Goal: Task Accomplishment & Management: Complete application form

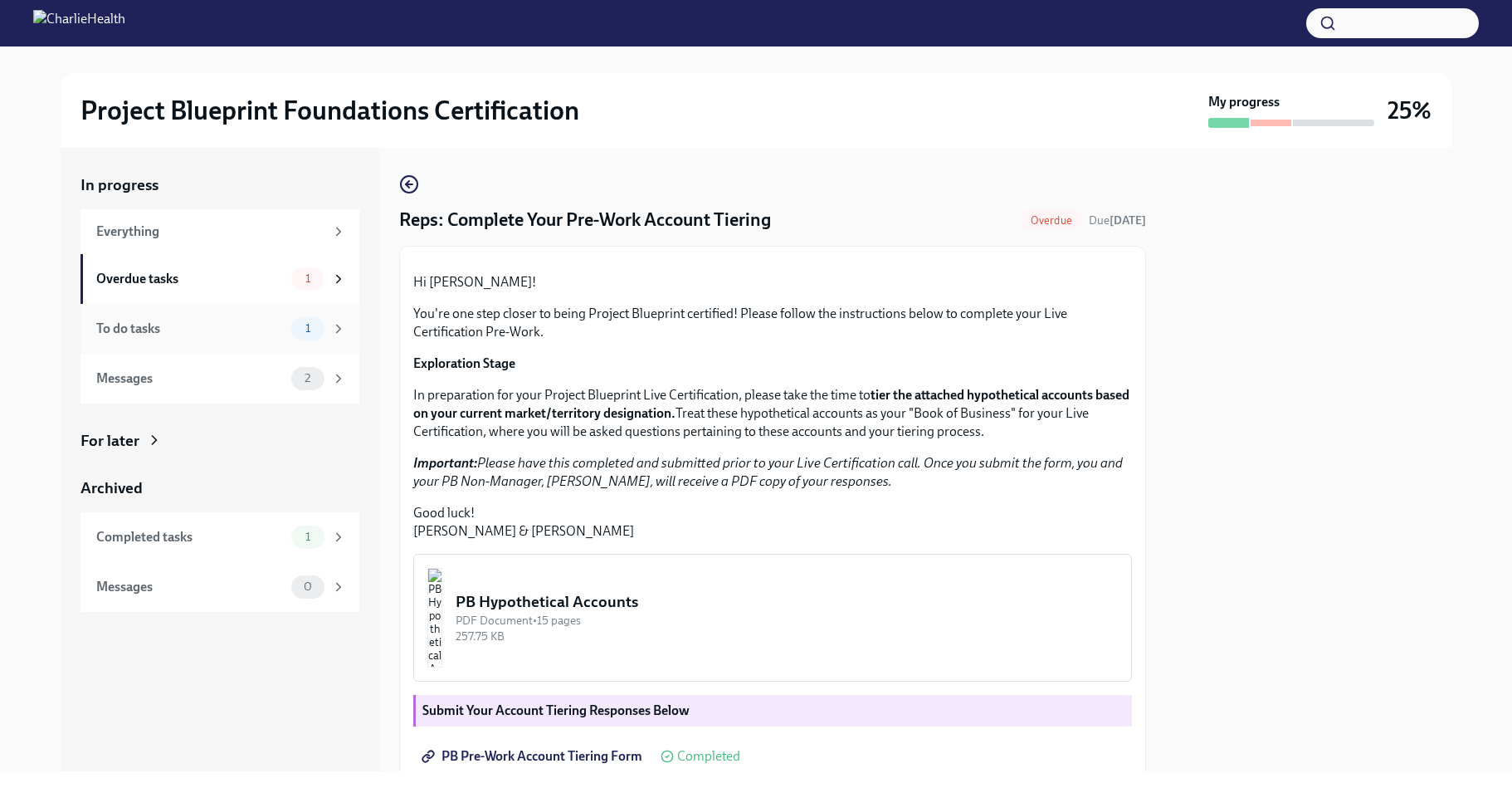
click at [218, 338] on div "To do tasks 1" at bounding box center [222, 328] width 250 height 23
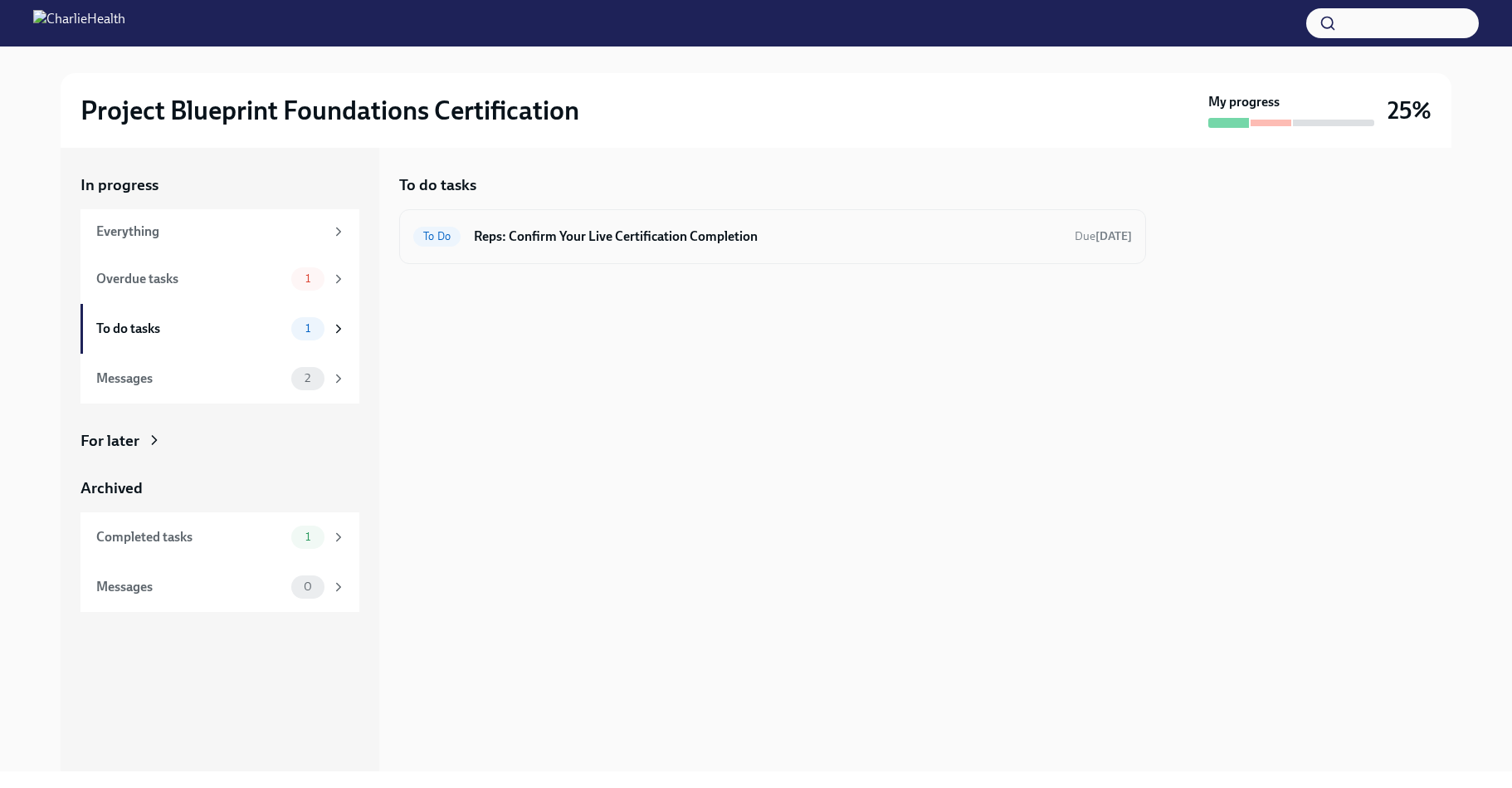
click at [452, 242] on span "To Do" at bounding box center [437, 236] width 47 height 13
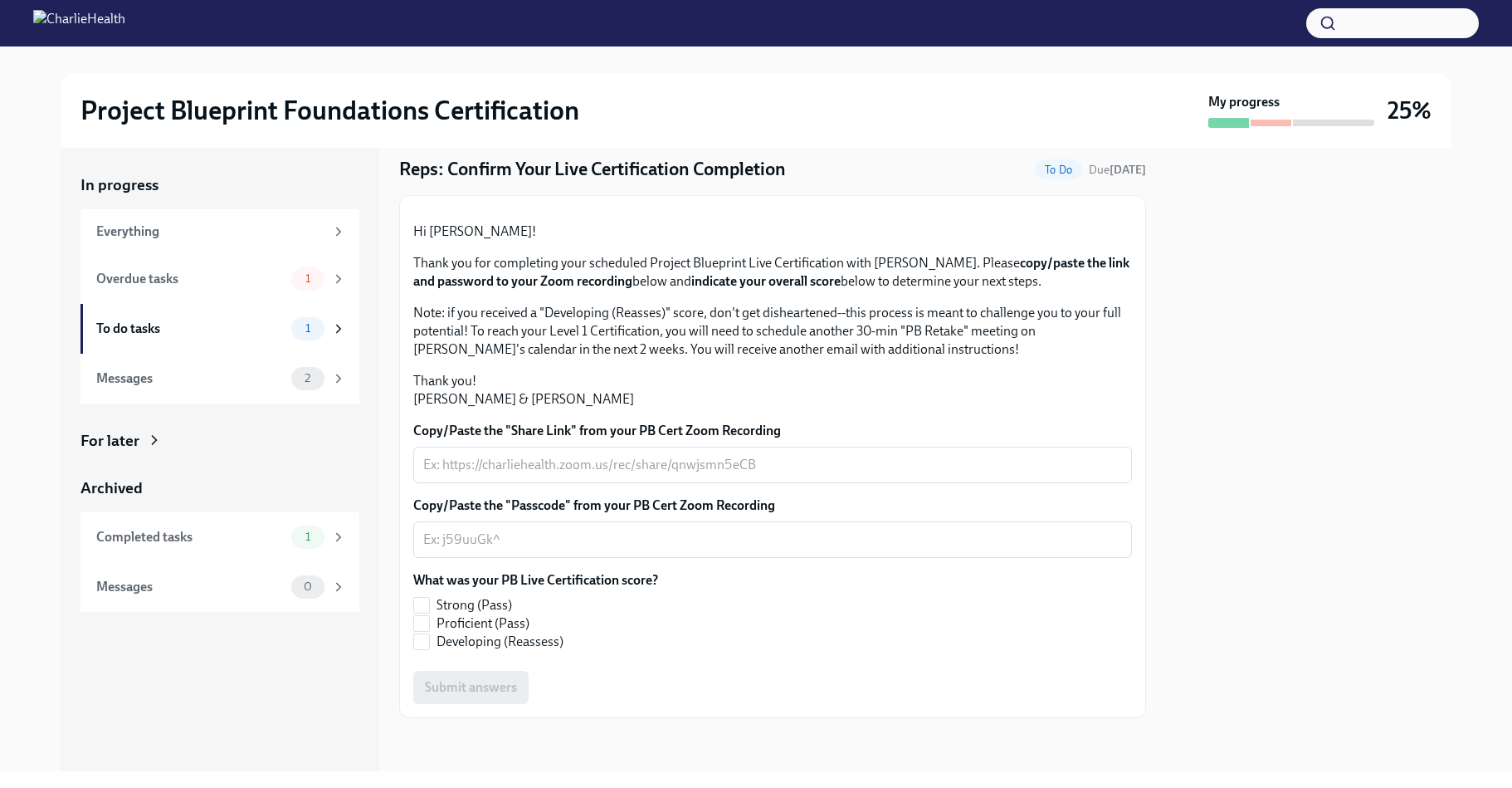
scroll to position [214, 0]
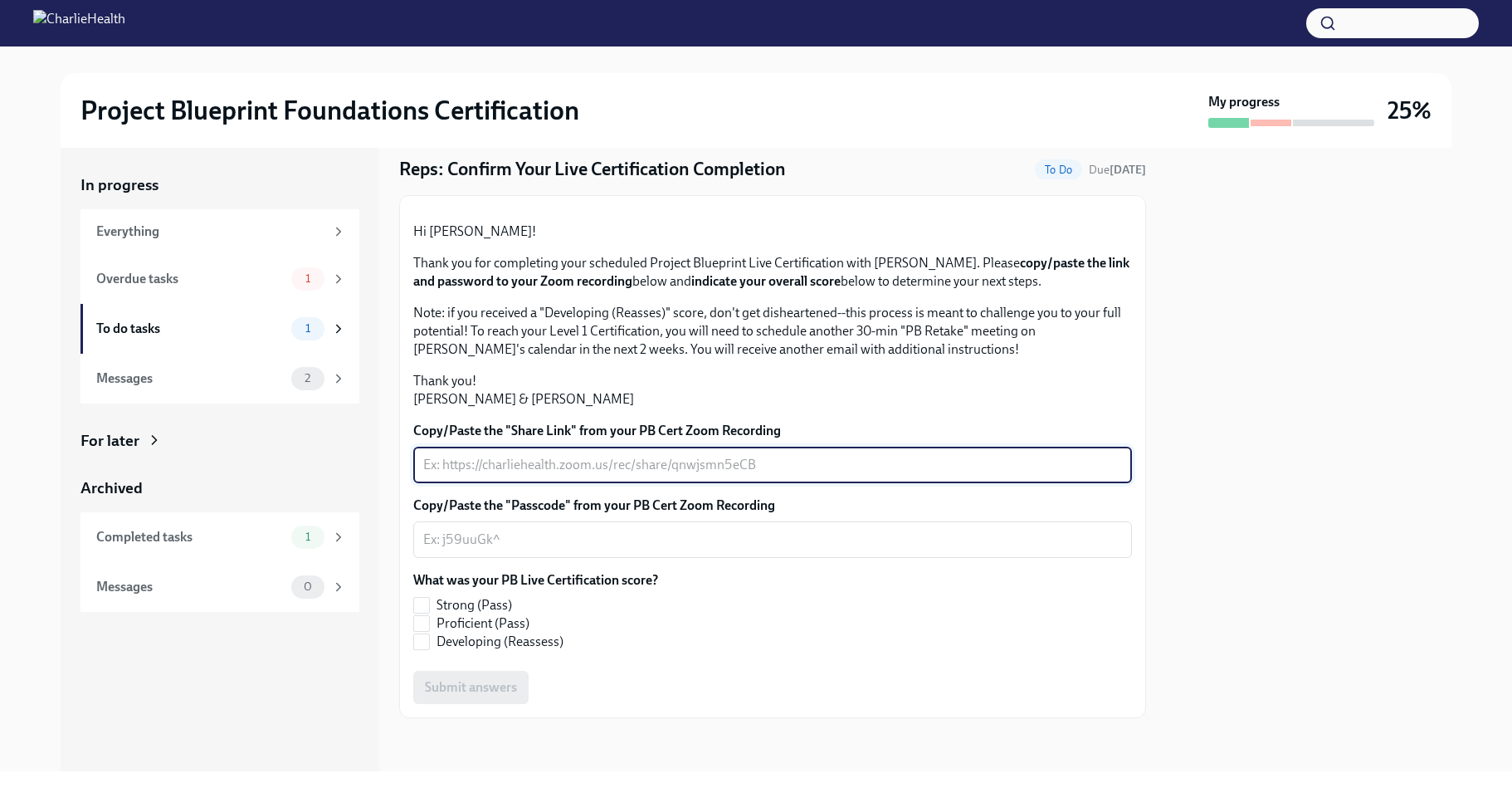
paste textarea "[URL][DOMAIN_NAME][DOMAIN_NAME]"
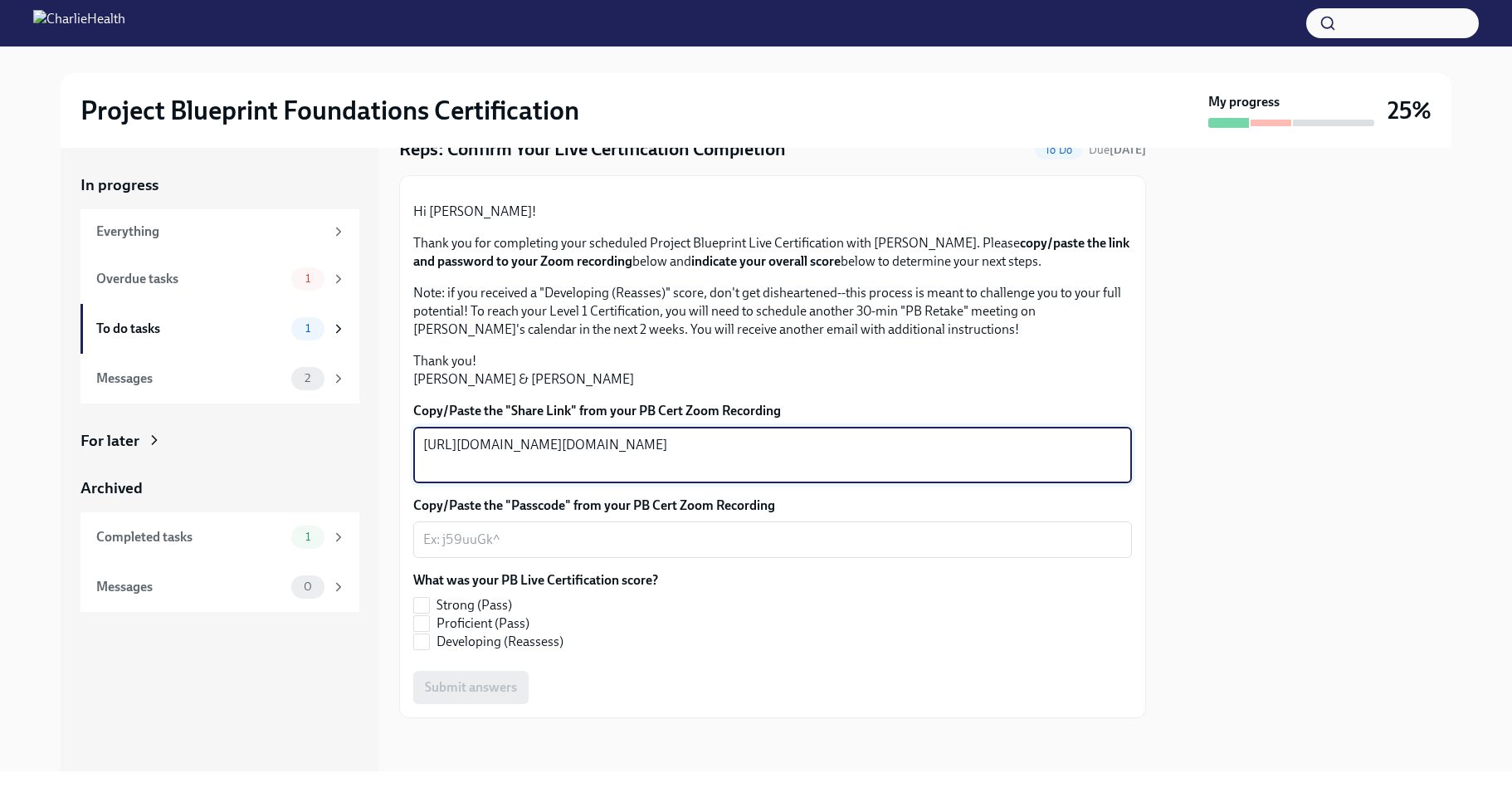
type textarea "[URL][DOMAIN_NAME][DOMAIN_NAME]"
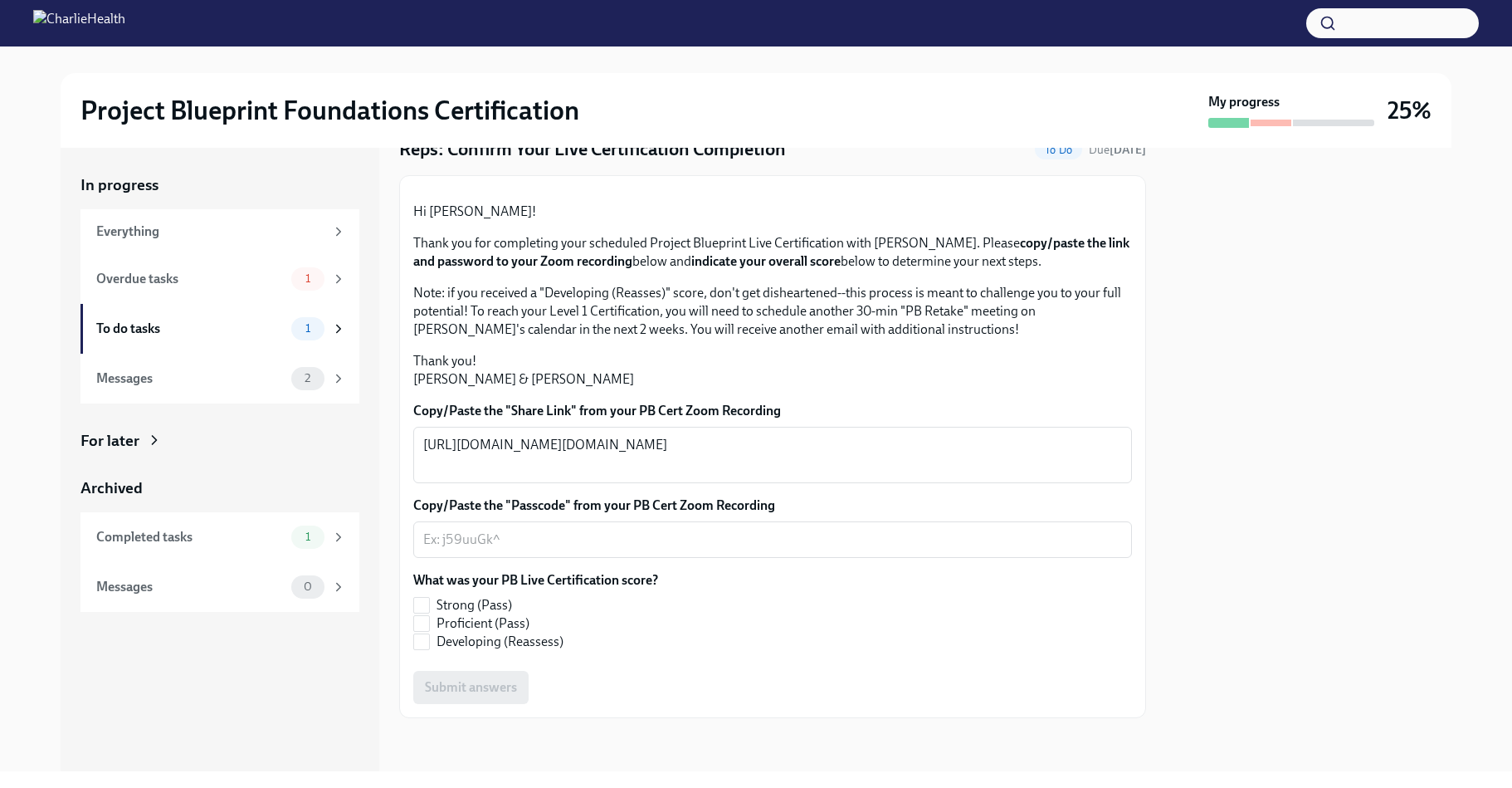
click at [936, 389] on p "Thank you! [PERSON_NAME] & [PERSON_NAME]" at bounding box center [773, 371] width 719 height 37
